Goal: Navigation & Orientation: Find specific page/section

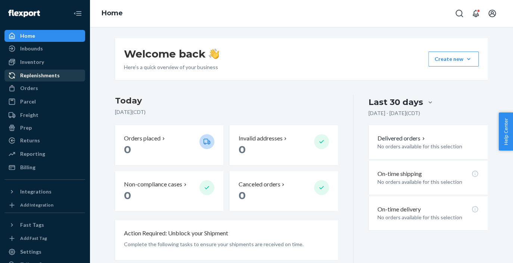
click at [60, 75] on div "Replenishments" at bounding box center [44, 75] width 79 height 10
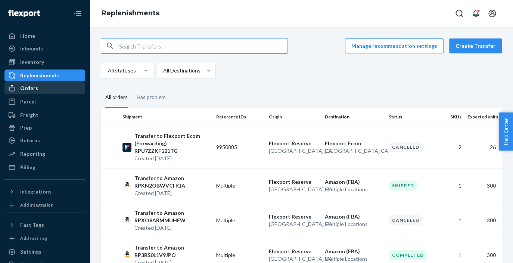
click at [32, 88] on div "Orders" at bounding box center [29, 87] width 18 height 7
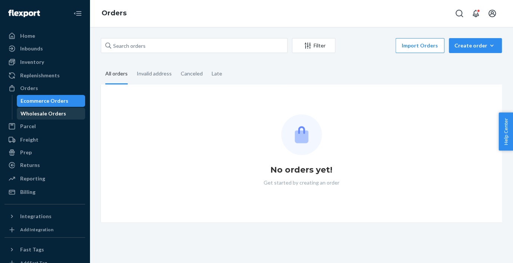
click at [39, 116] on div "Wholesale Orders" at bounding box center [44, 113] width 46 height 7
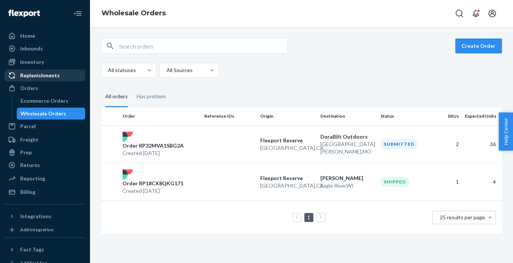
click at [38, 78] on div "Replenishments" at bounding box center [40, 75] width 40 height 7
